Goal: Information Seeking & Learning: Stay updated

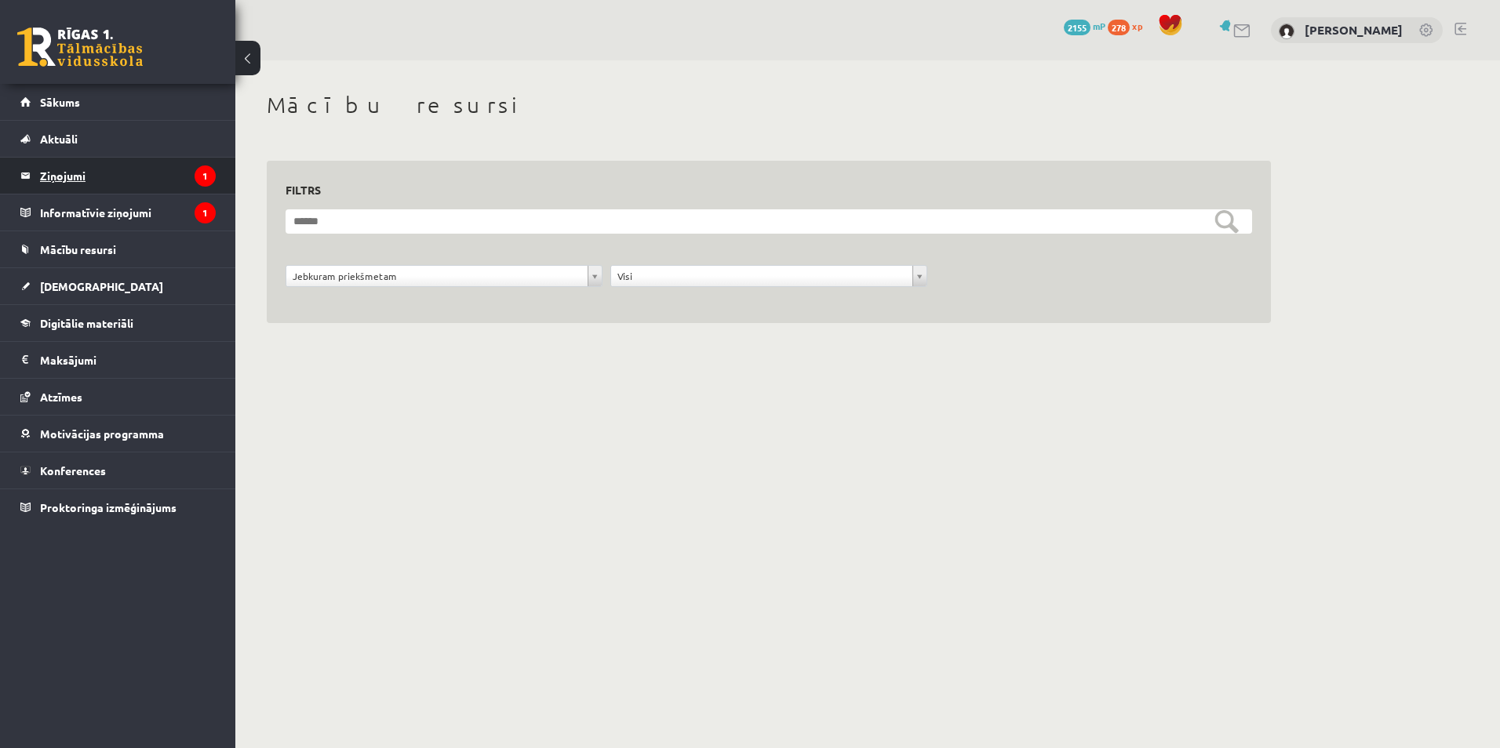
click at [107, 176] on legend "Ziņojumi 1" at bounding box center [128, 176] width 176 height 36
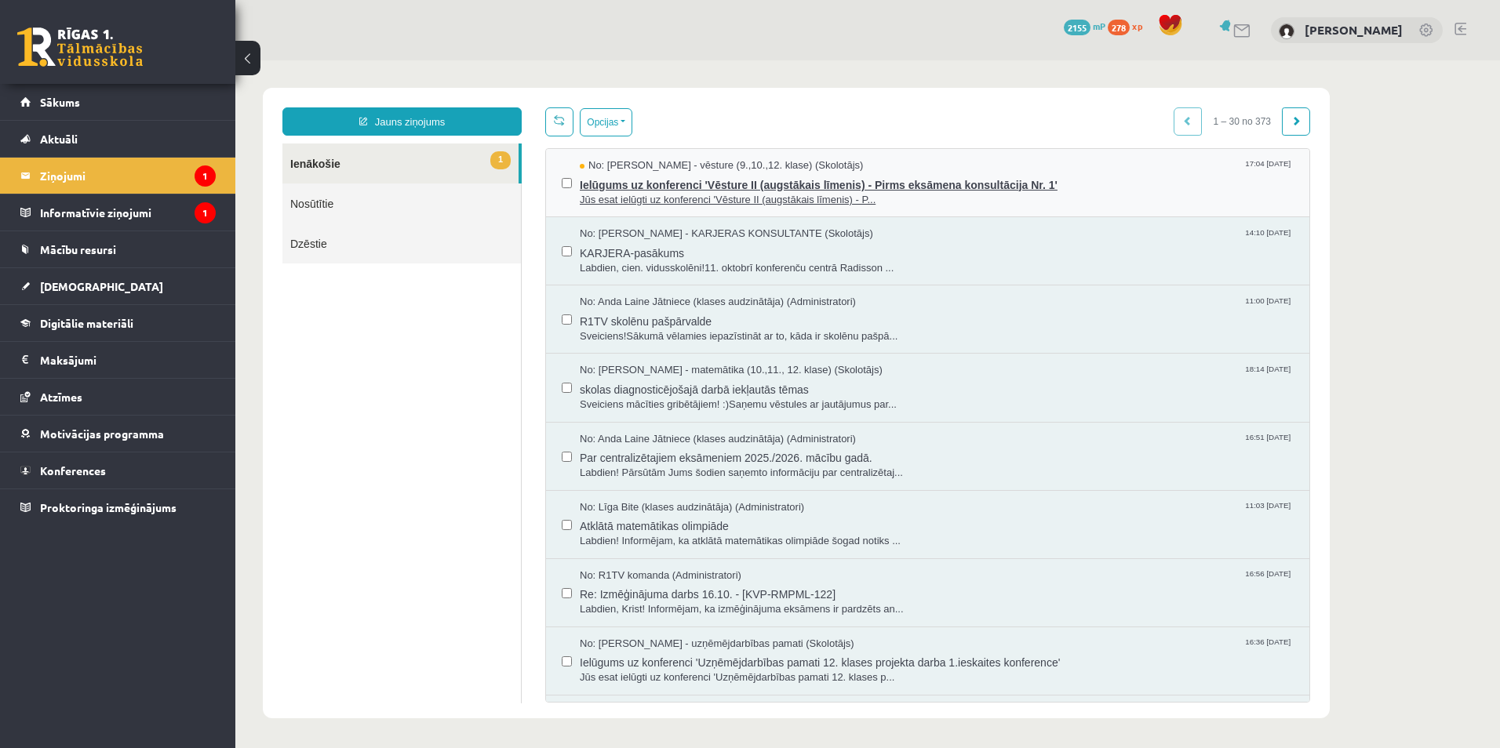
click at [870, 164] on div "No: [PERSON_NAME] - vēsture (9.,10.,12. klase) (Skolotājs) 17:04 [DATE]" at bounding box center [937, 165] width 714 height 15
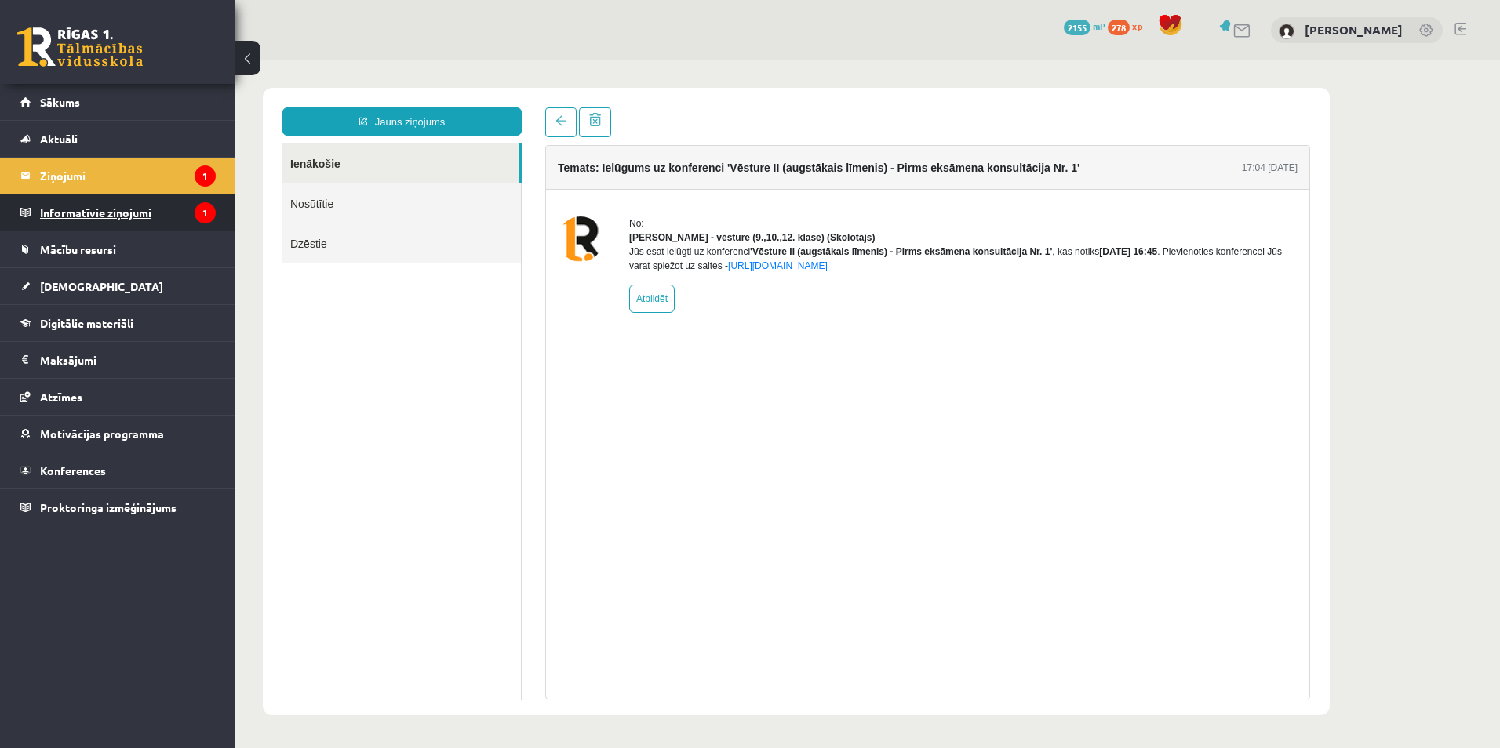
click at [122, 228] on legend "Informatīvie ziņojumi 1" at bounding box center [128, 213] width 176 height 36
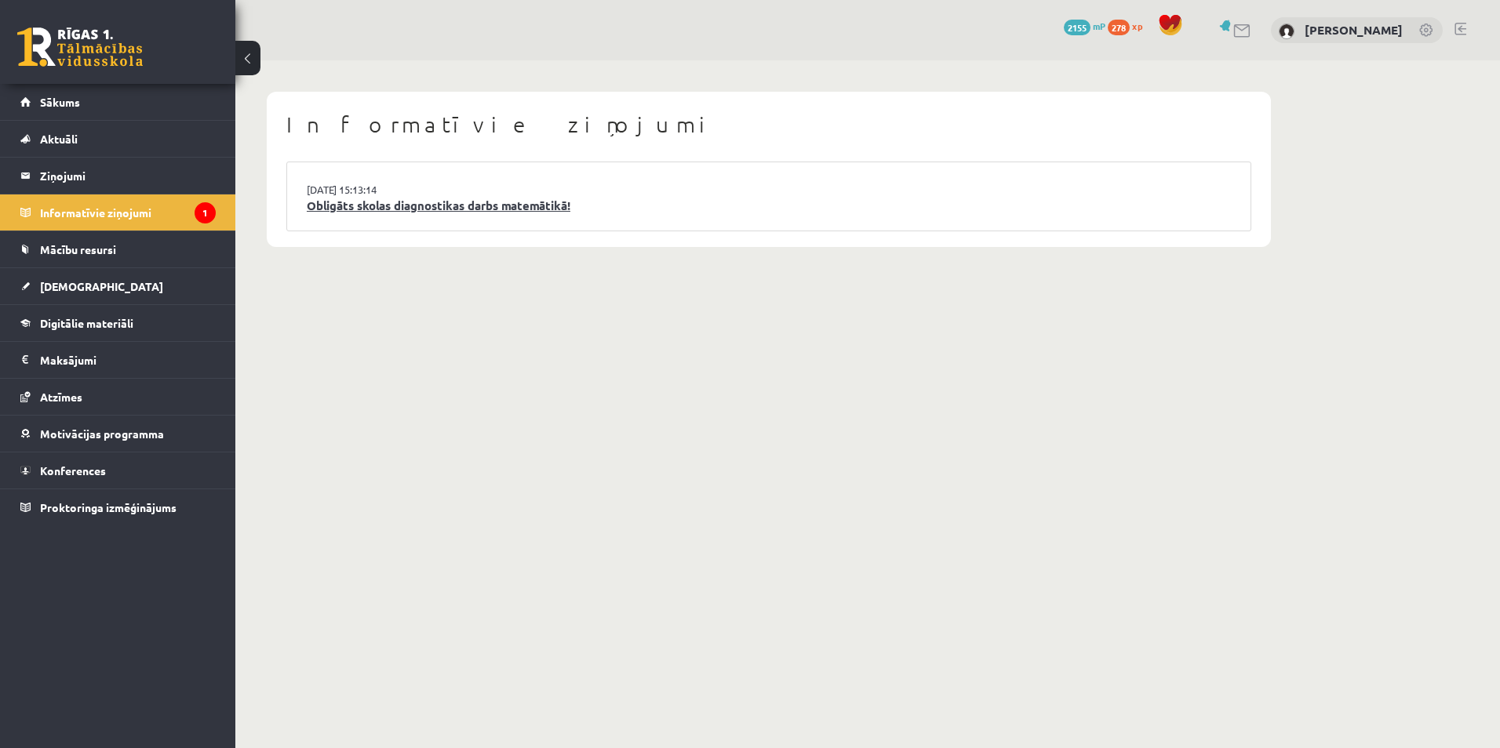
click at [441, 206] on link "Obligāts skolas diagnostikas darbs matemātikā!" at bounding box center [769, 206] width 924 height 18
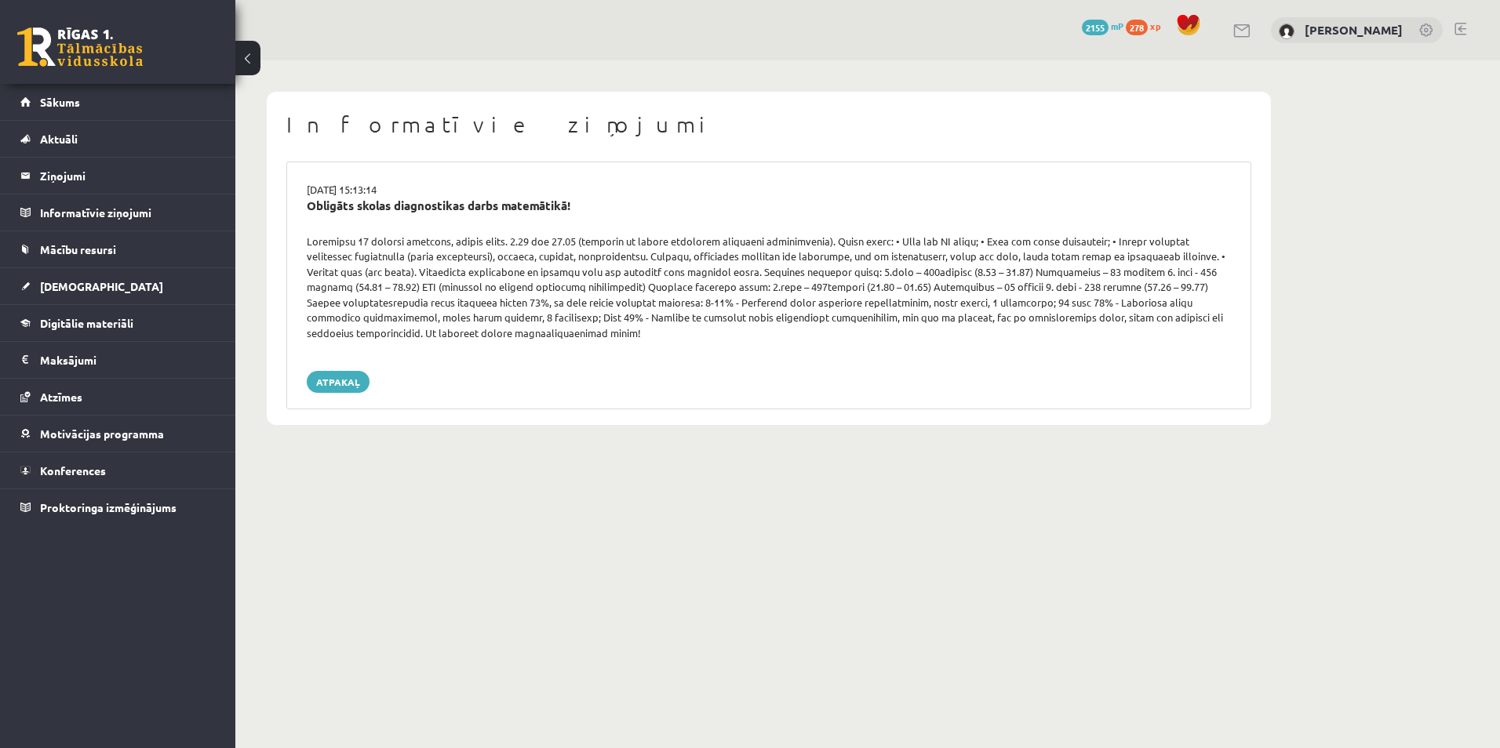
drag, startPoint x: 405, startPoint y: 231, endPoint x: 532, endPoint y: 187, distance: 134.7
click at [532, 187] on div "[DATE] 15:13:14" at bounding box center [769, 190] width 948 height 16
drag, startPoint x: 359, startPoint y: 279, endPoint x: 348, endPoint y: 465, distance: 186.2
click at [348, 465] on body "0 Dāvanas 2155 mP 278 xp Krists Salmins Sākums Aktuāli Kā mācīties eSKOLĀ Konta…" at bounding box center [750, 374] width 1500 height 748
